Goal: Task Accomplishment & Management: Use online tool/utility

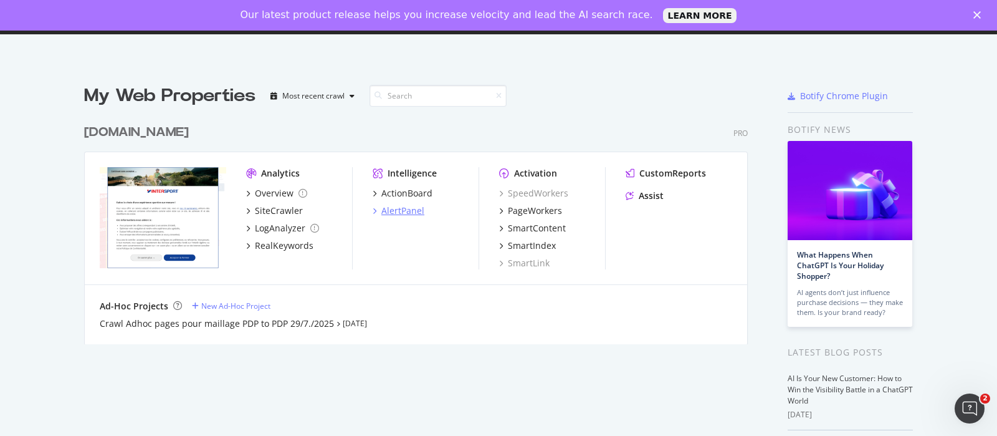
click at [393, 214] on div "AlertPanel" at bounding box center [402, 210] width 43 height 12
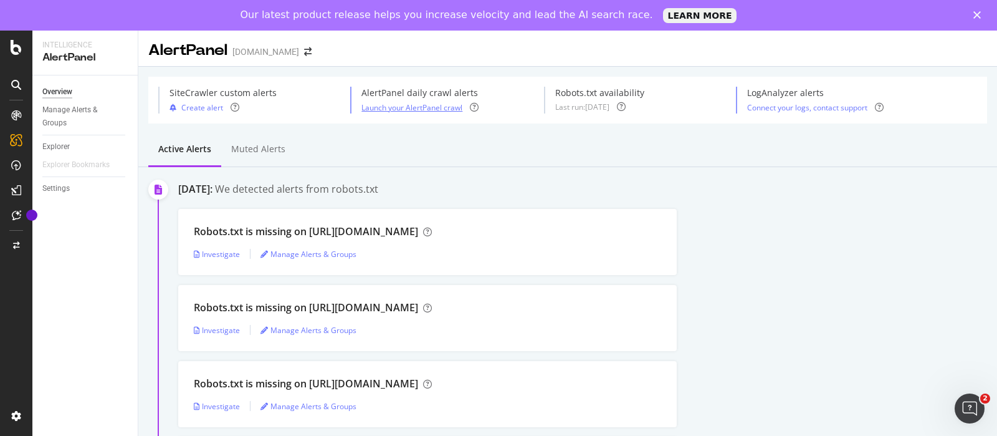
click at [396, 110] on div "Launch your AlertPanel crawl" at bounding box center [411, 107] width 101 height 11
select select "02"
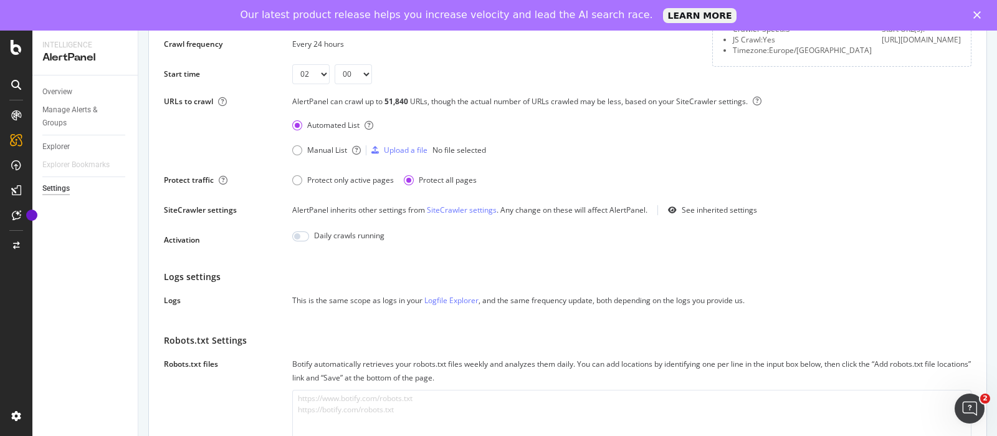
scroll to position [389, 0]
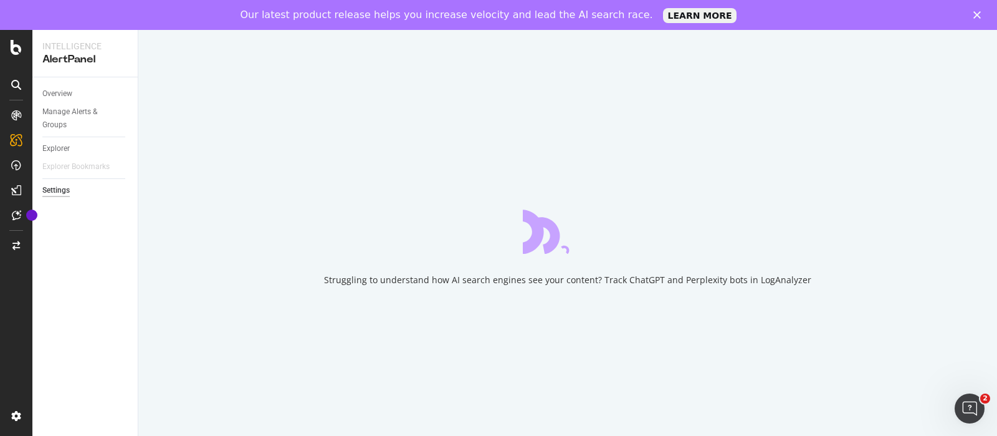
select select "02"
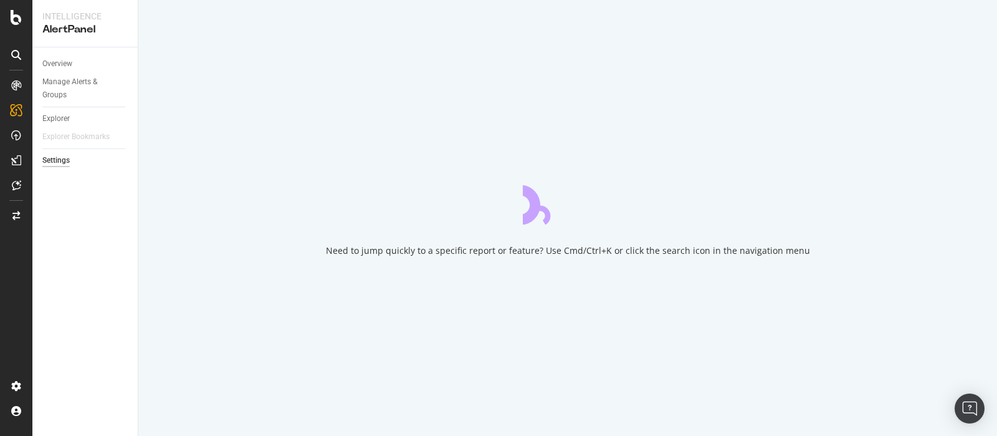
select select "11"
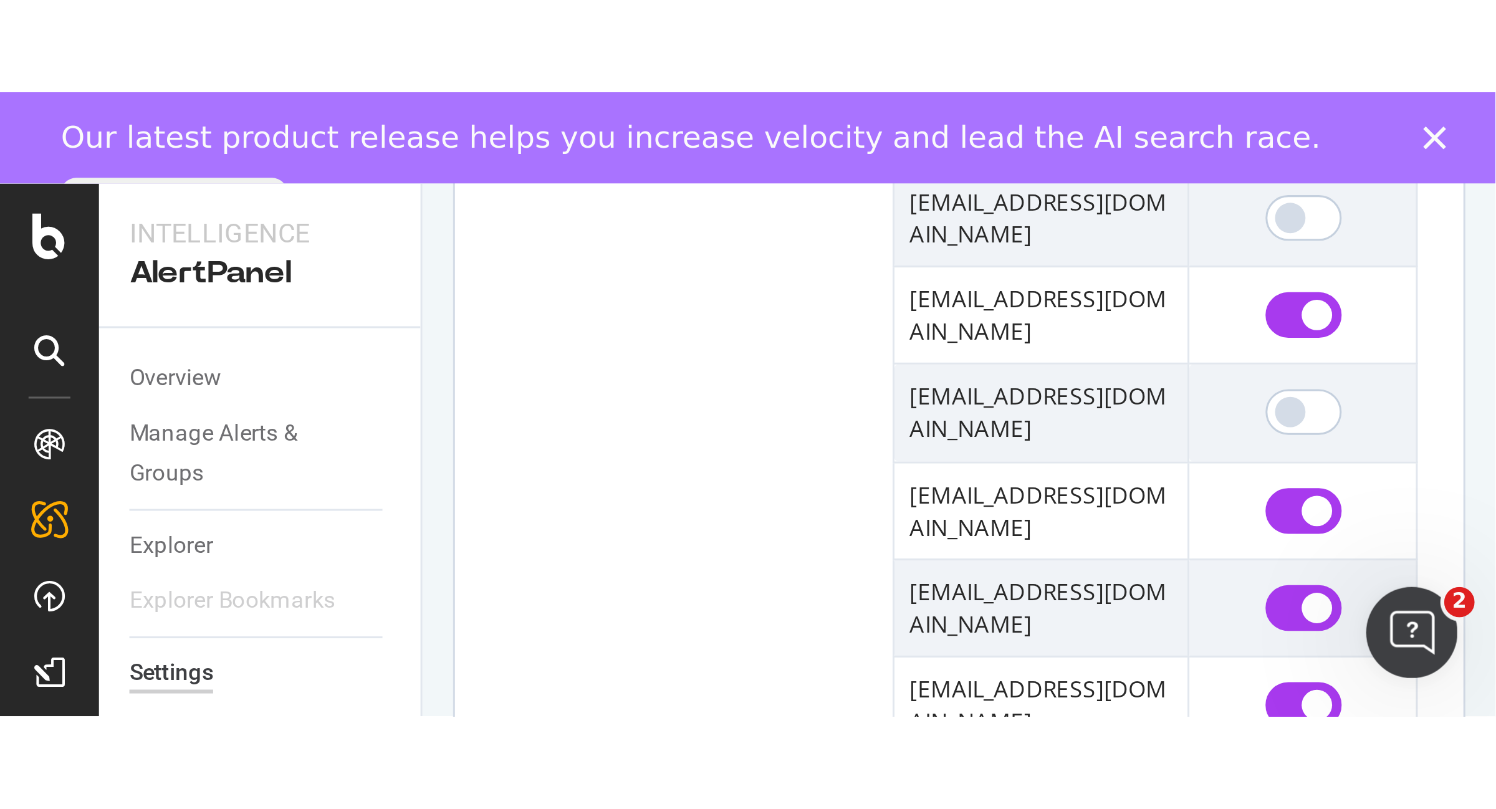
scroll to position [682, 0]
